Goal: Information Seeking & Learning: Learn about a topic

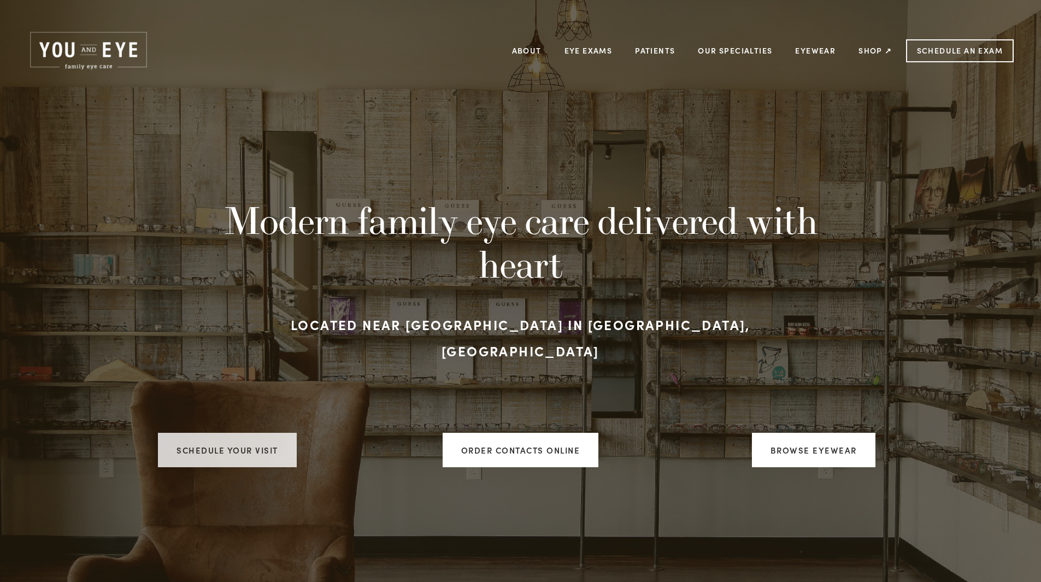
click at [255, 433] on link "Schedule your visit" at bounding box center [227, 450] width 139 height 34
click at [655, 48] on link "Patients" at bounding box center [655, 50] width 40 height 17
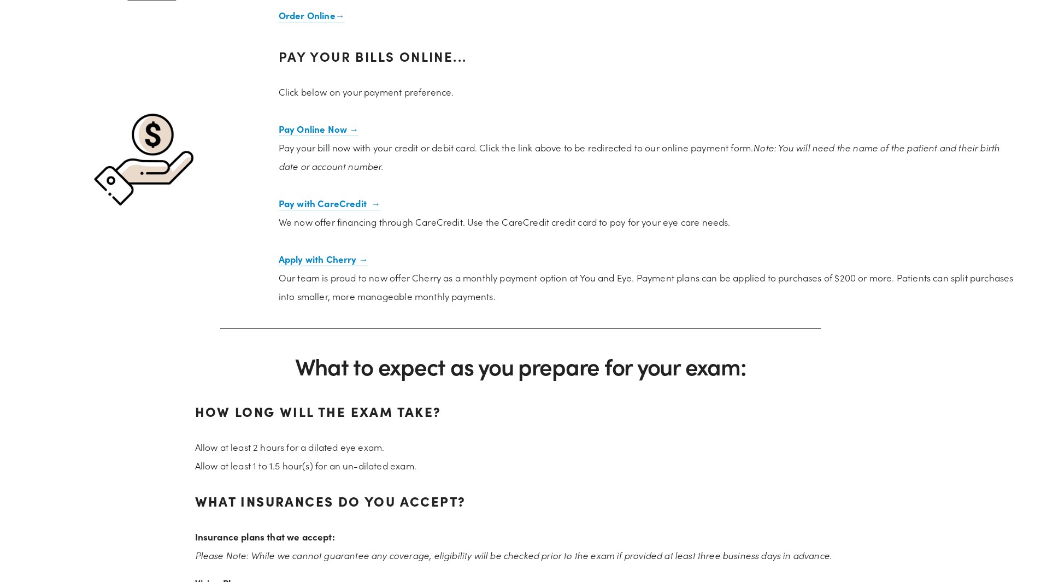
scroll to position [1748, 0]
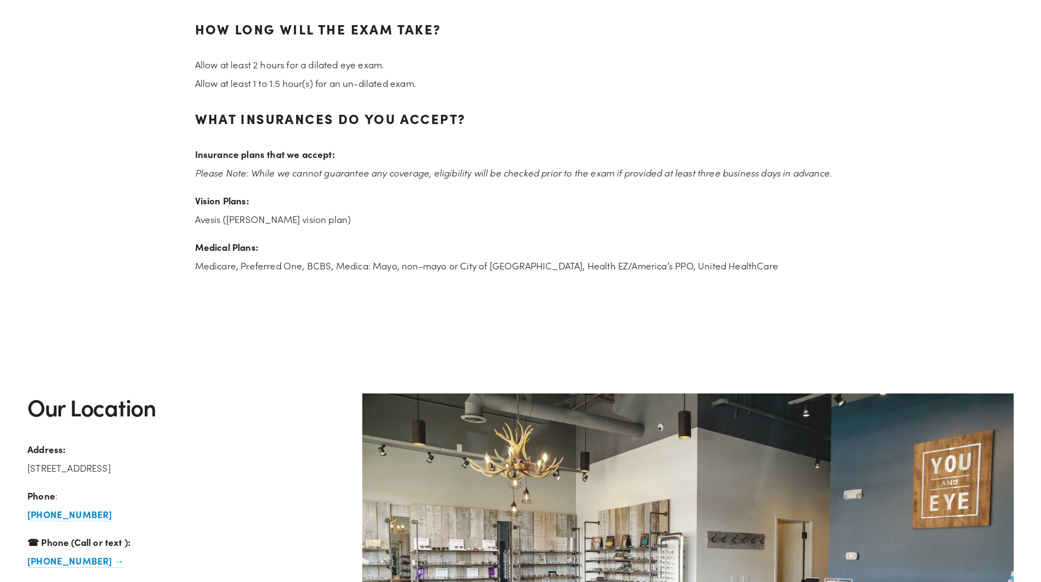
click at [246, 223] on p "Vision Plans: [DEMOGRAPHIC_DATA] ([PERSON_NAME] vision plan)" at bounding box center [520, 209] width 651 height 37
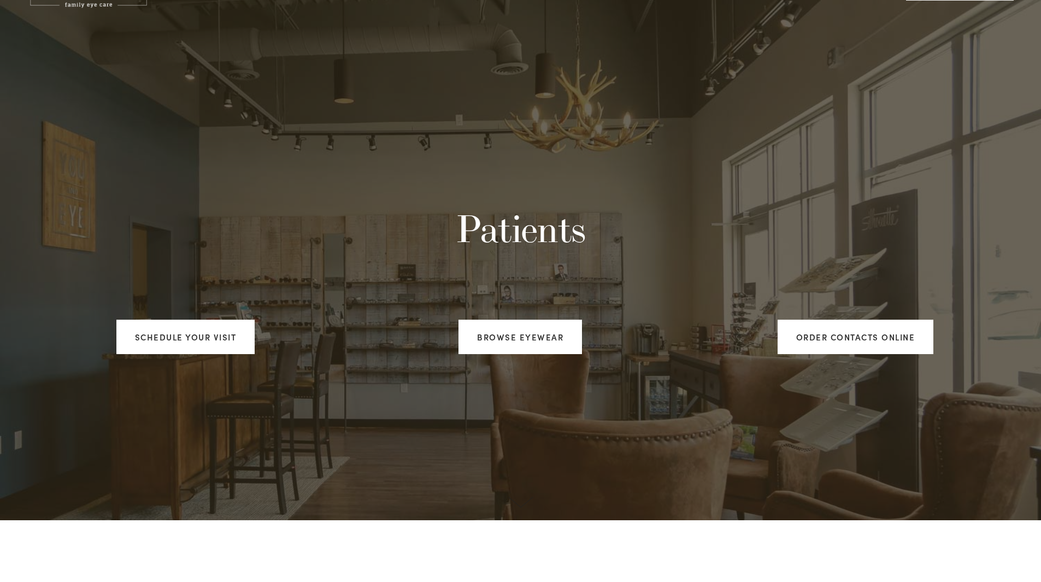
scroll to position [0, 0]
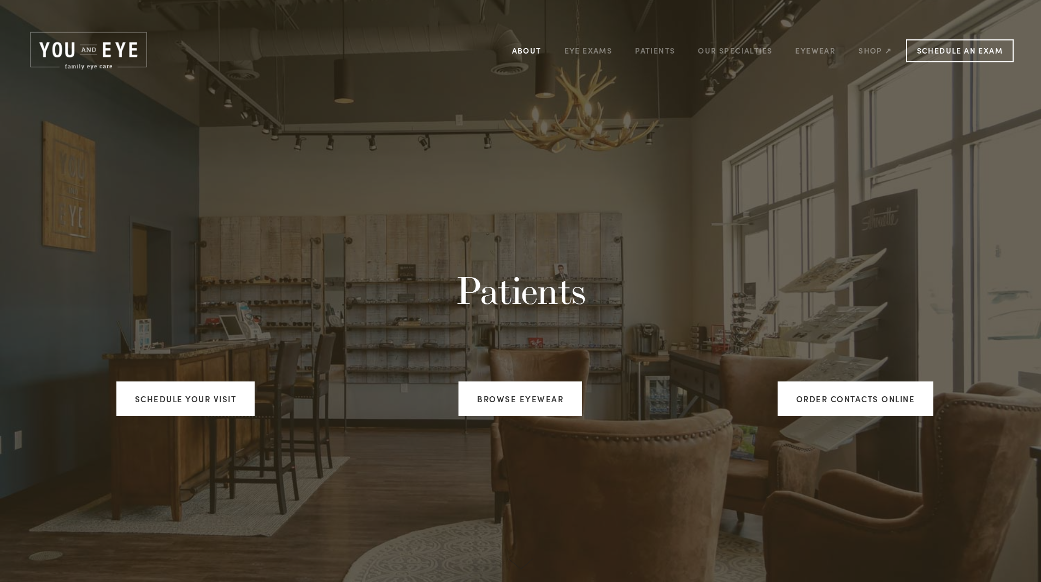
click at [524, 49] on link "About" at bounding box center [526, 50] width 29 height 17
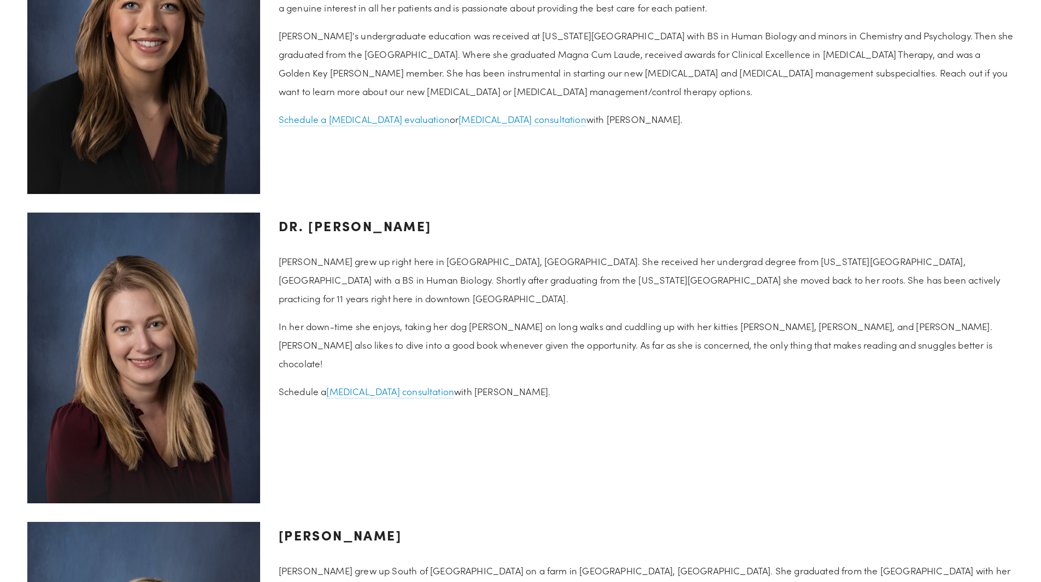
scroll to position [1529, 0]
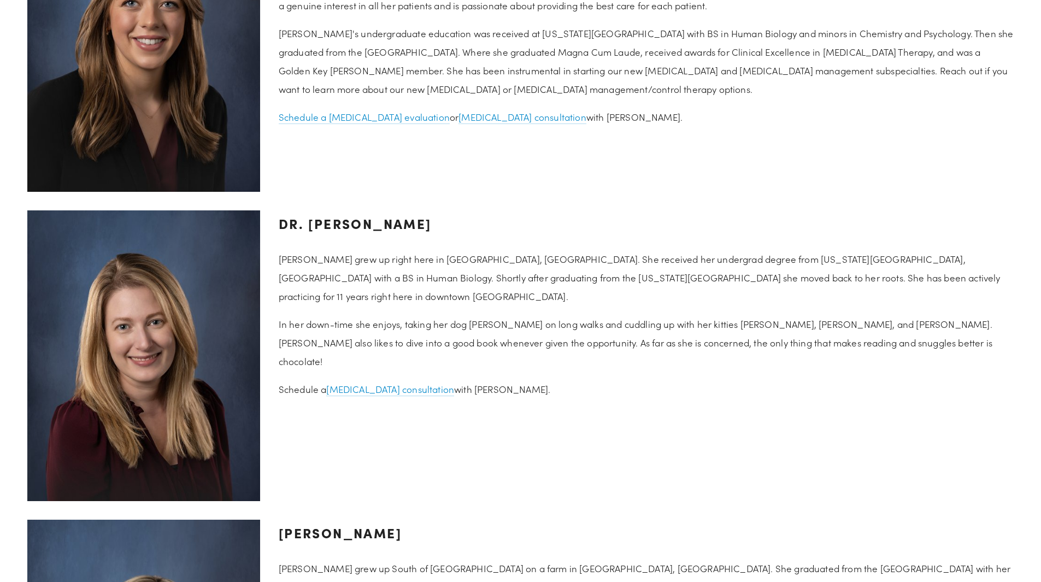
click at [631, 252] on p "[PERSON_NAME] grew up right here in [GEOGRAPHIC_DATA], [GEOGRAPHIC_DATA]. She r…" at bounding box center [646, 278] width 735 height 56
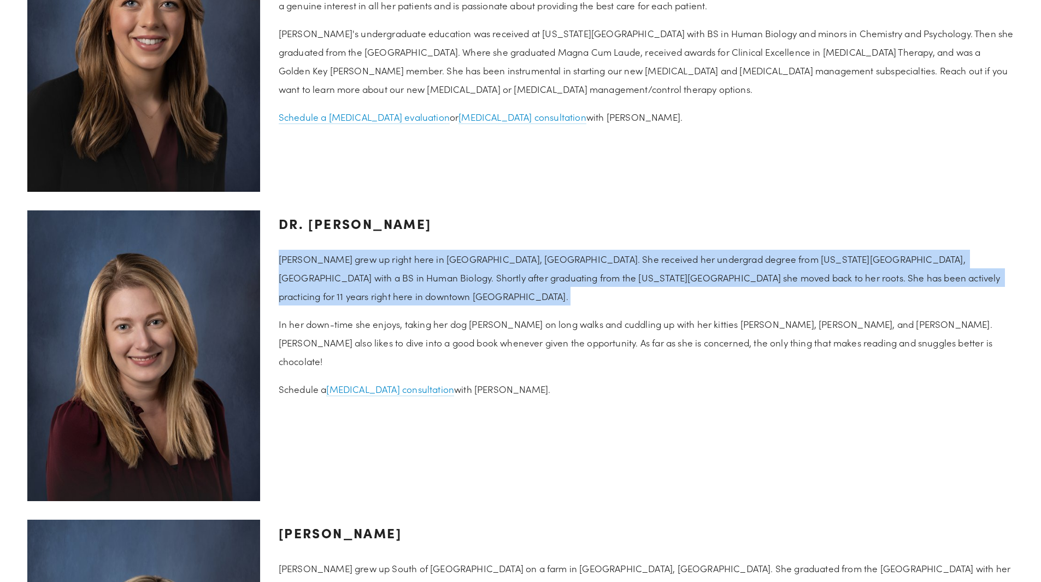
click at [631, 252] on p "[PERSON_NAME] grew up right here in [GEOGRAPHIC_DATA], [GEOGRAPHIC_DATA]. She r…" at bounding box center [646, 278] width 735 height 56
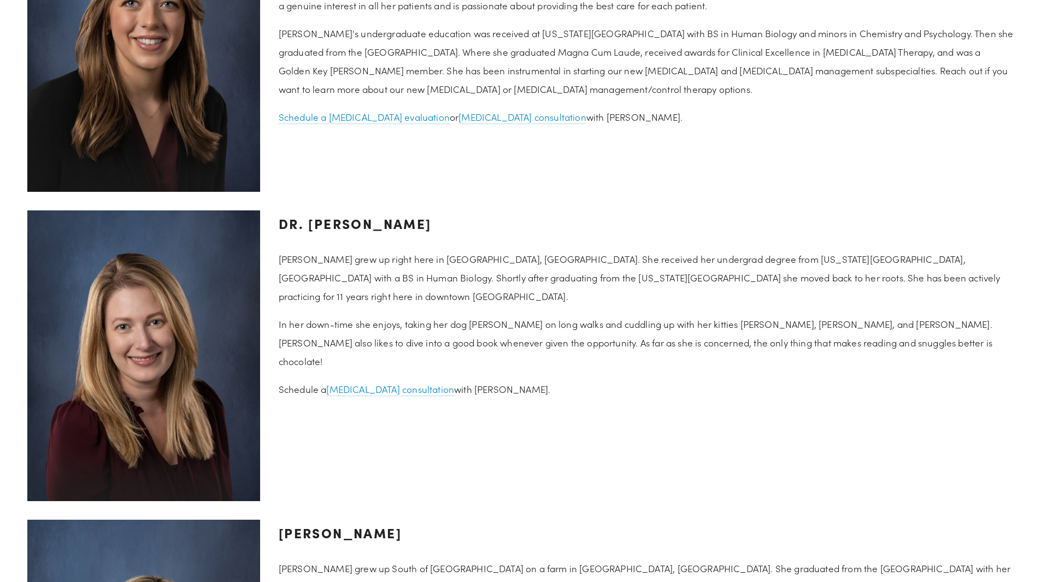
click at [673, 216] on h3 "Dr. [PERSON_NAME]" at bounding box center [646, 223] width 735 height 26
click at [676, 315] on p "In her down-time she enjoys, taking her dog [PERSON_NAME] on long walks and cud…" at bounding box center [646, 343] width 735 height 56
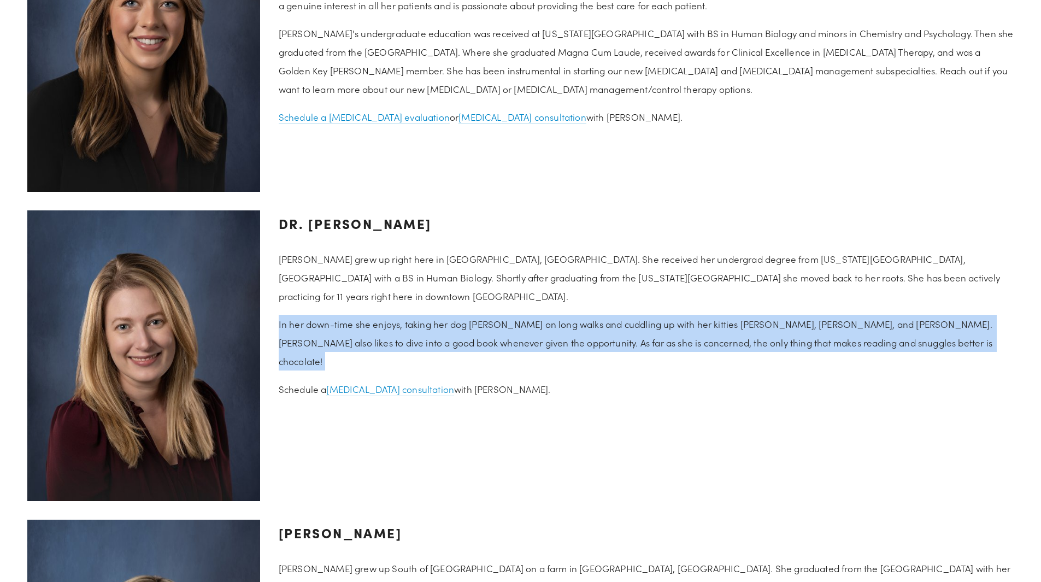
click at [676, 315] on p "In her down-time she enjoys, taking her dog [PERSON_NAME] on long walks and cud…" at bounding box center [646, 343] width 735 height 56
click at [731, 315] on p "In her down-time she enjoys, taking her dog [PERSON_NAME] on long walks and cud…" at bounding box center [646, 343] width 735 height 56
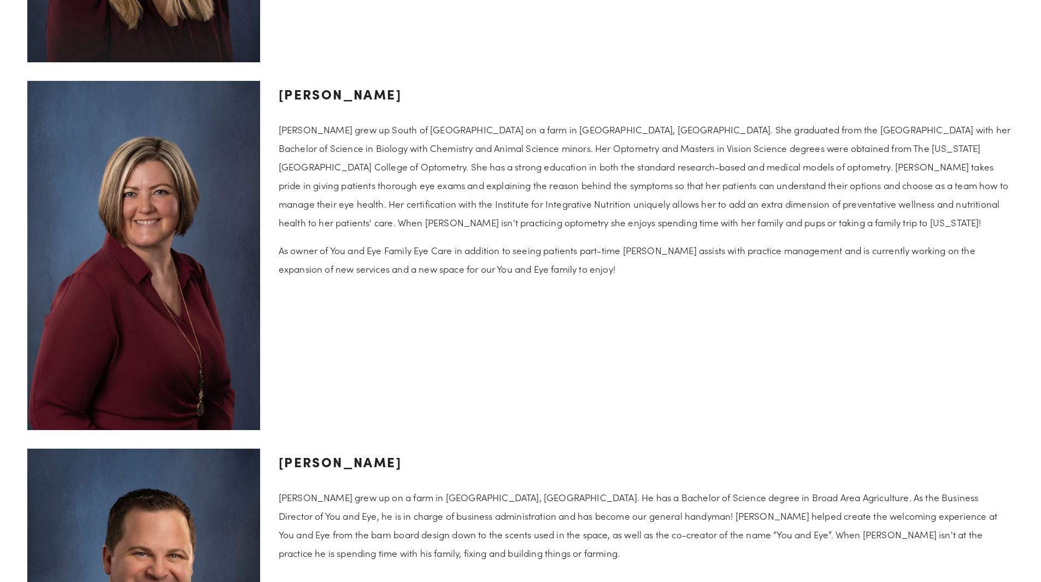
scroll to position [2240, 0]
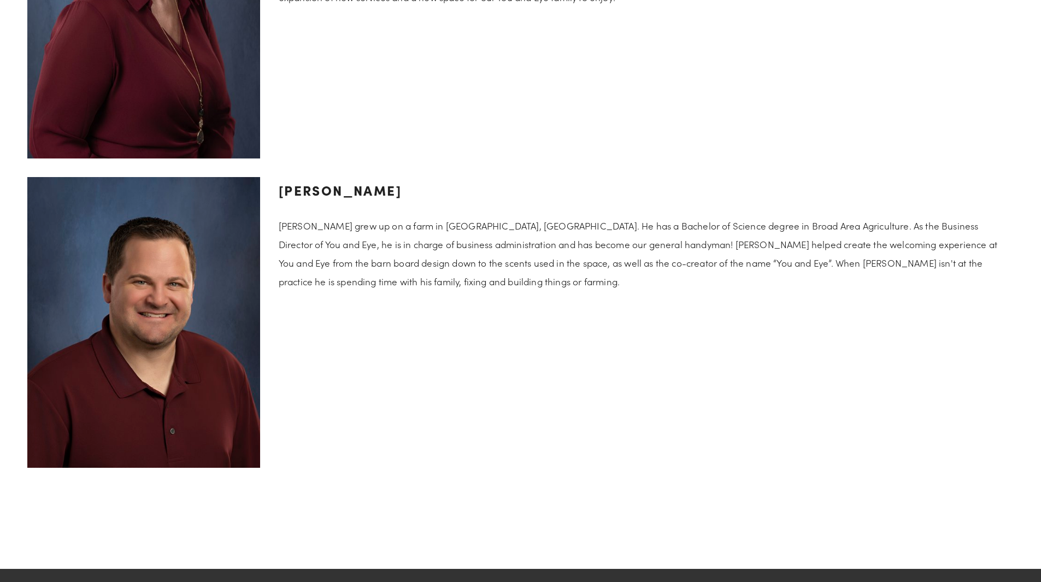
click at [636, 239] on p "[PERSON_NAME] grew up on a farm in [GEOGRAPHIC_DATA], [GEOGRAPHIC_DATA]. He has…" at bounding box center [646, 253] width 735 height 74
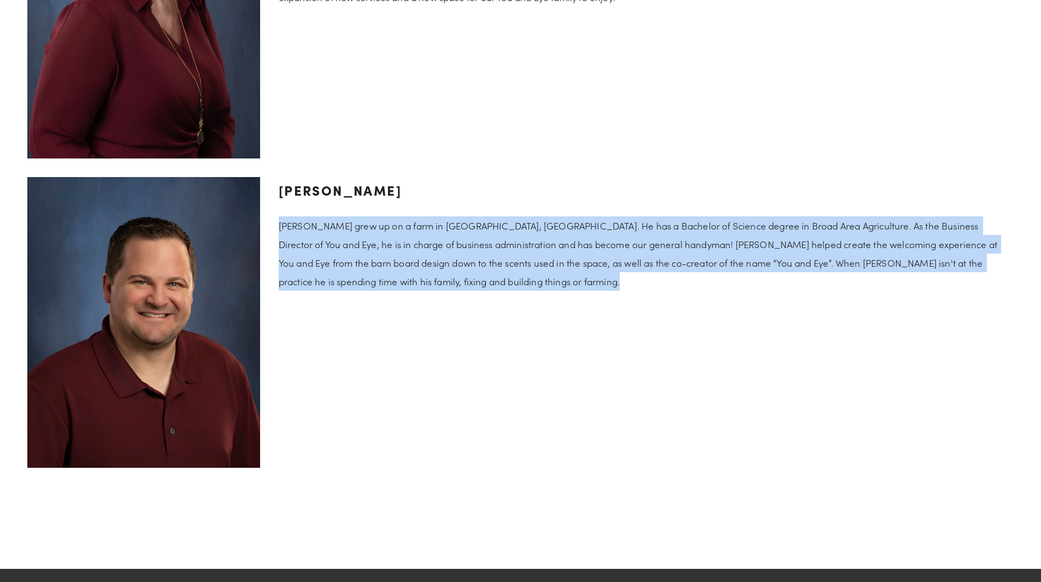
click at [636, 239] on p "[PERSON_NAME] grew up on a farm in [GEOGRAPHIC_DATA], [GEOGRAPHIC_DATA]. He has…" at bounding box center [646, 253] width 735 height 74
click at [657, 186] on div "[PERSON_NAME] [PERSON_NAME] grew up on a farm in [GEOGRAPHIC_DATA], [GEOGRAPHIC…" at bounding box center [646, 234] width 735 height 114
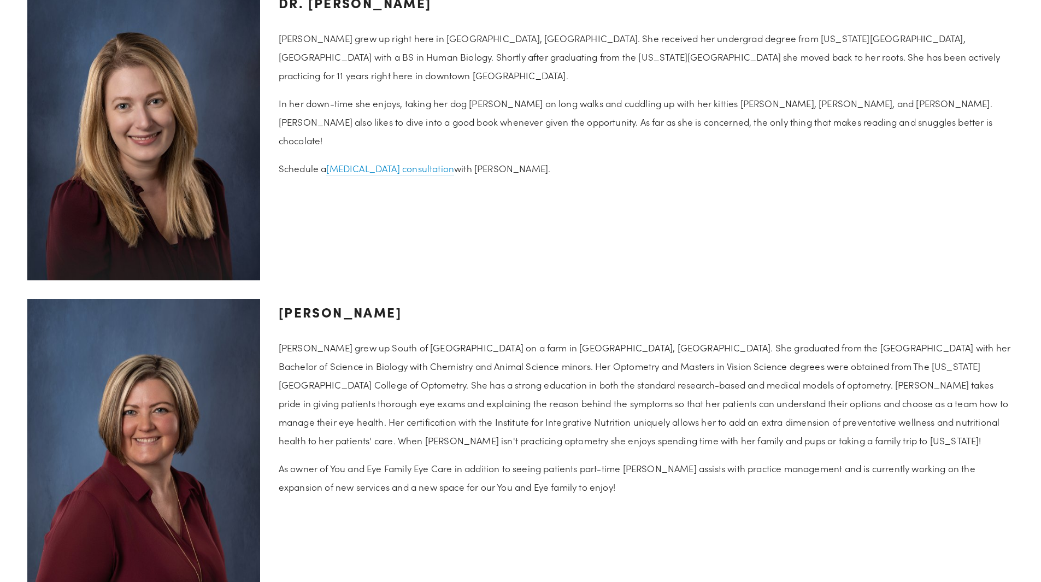
scroll to position [1748, 0]
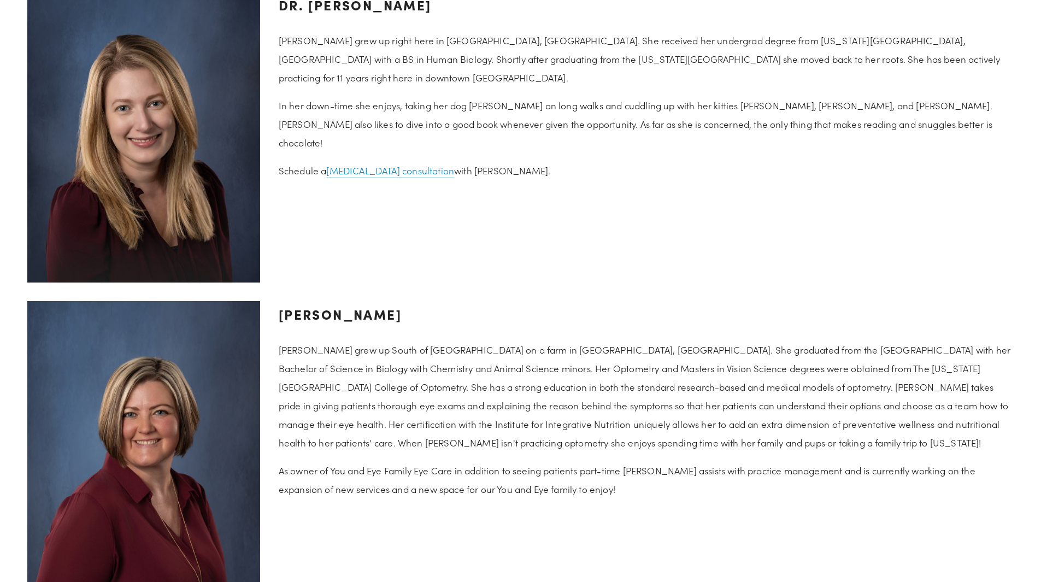
click at [602, 400] on p "[PERSON_NAME] grew up South of [GEOGRAPHIC_DATA] on a farm in [GEOGRAPHIC_DATA]…" at bounding box center [646, 395] width 735 height 111
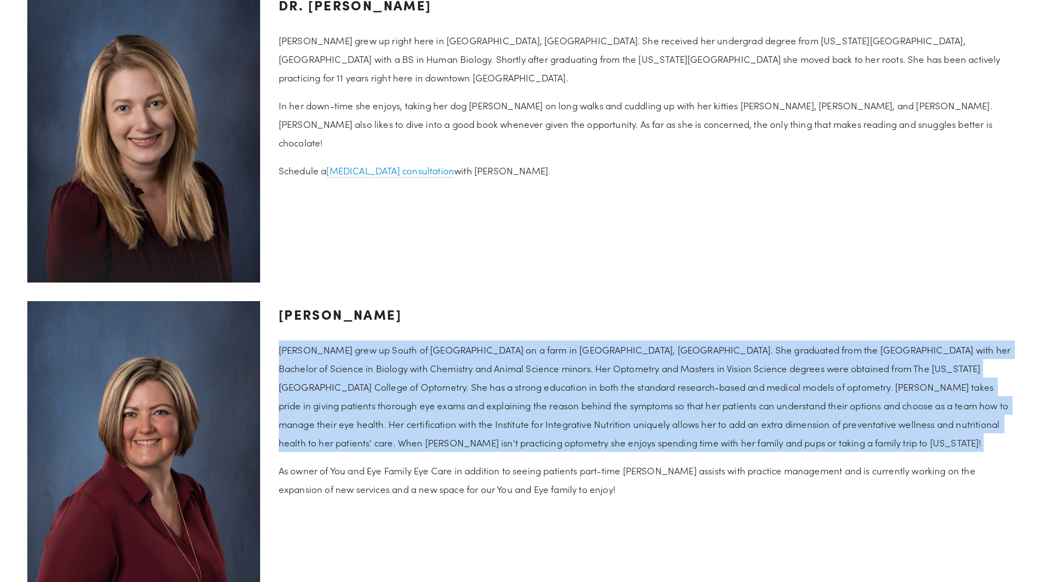
click at [602, 400] on p "[PERSON_NAME] grew up South of [GEOGRAPHIC_DATA] on a farm in [GEOGRAPHIC_DATA]…" at bounding box center [646, 395] width 735 height 111
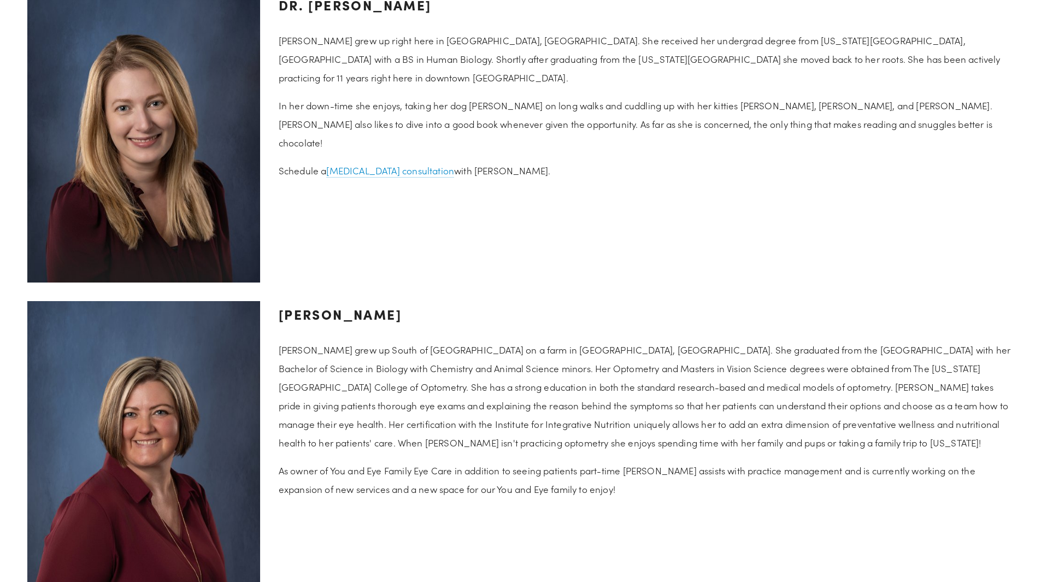
click at [587, 301] on h3 "[PERSON_NAME]" at bounding box center [646, 314] width 735 height 26
